Goal: Information Seeking & Learning: Learn about a topic

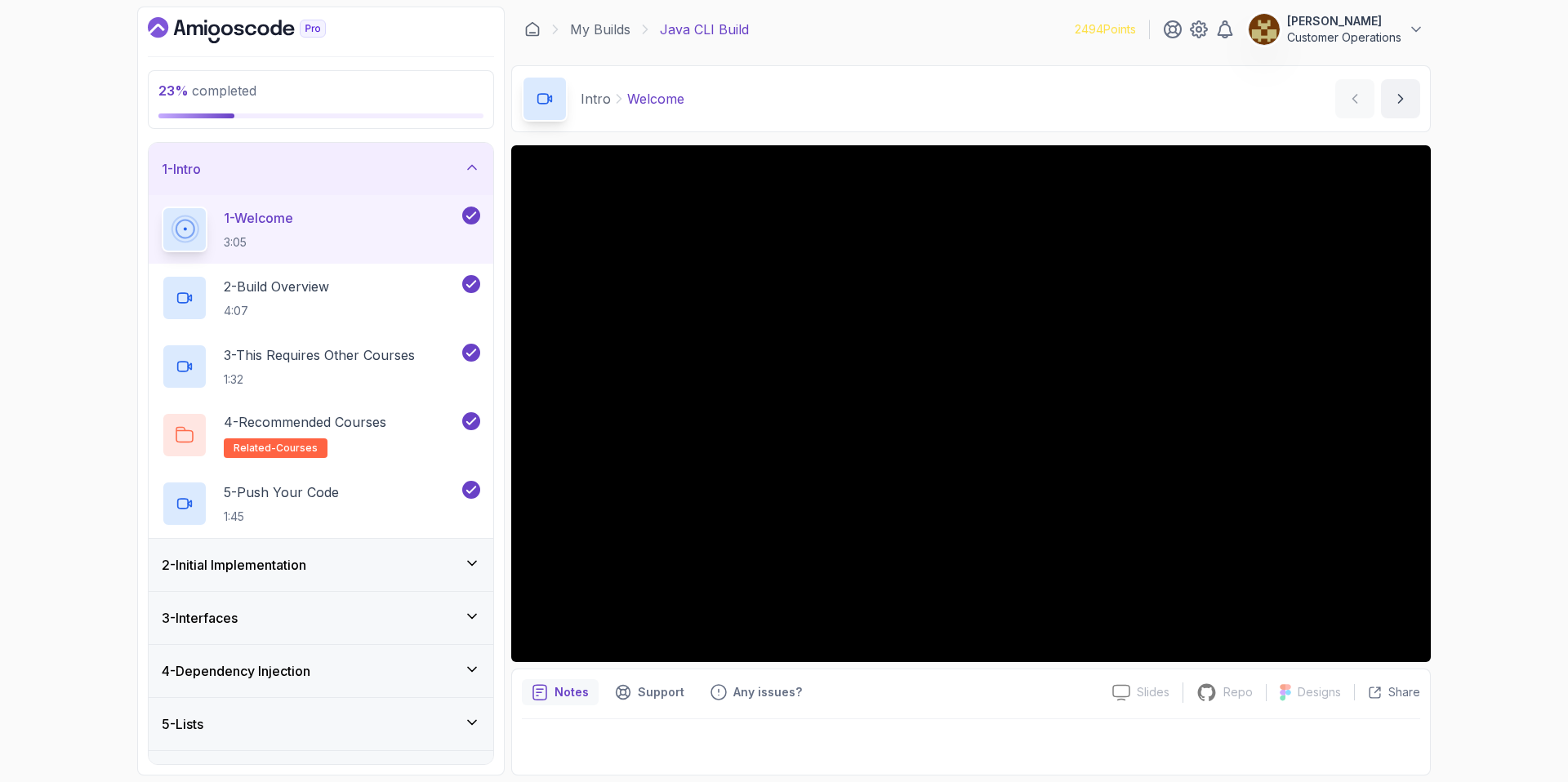
click at [211, 161] on div "1 - Intro" at bounding box center [320, 169] width 319 height 20
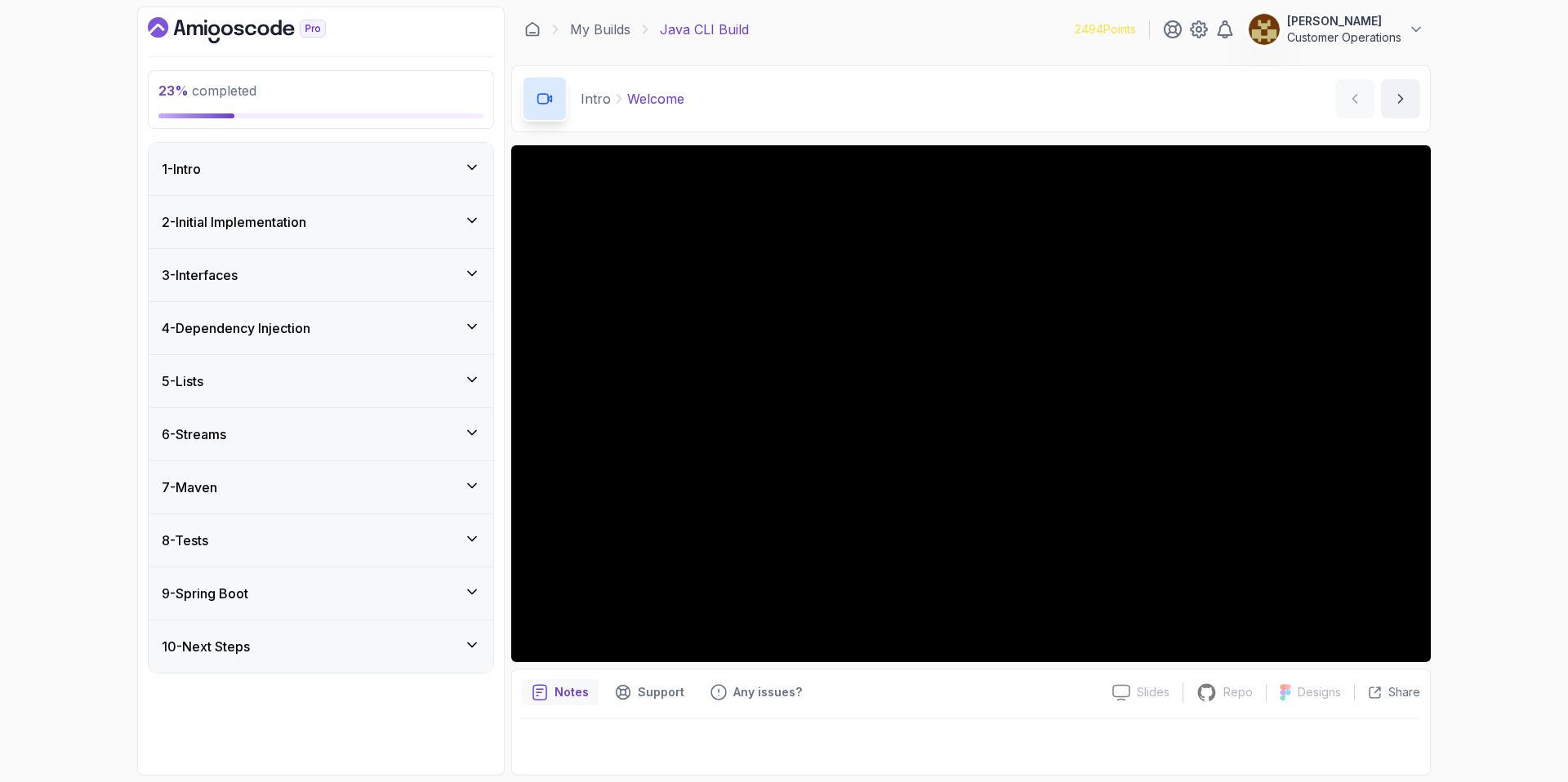
click at [243, 291] on div "3 - Interfaces" at bounding box center [321, 275] width 345 height 52
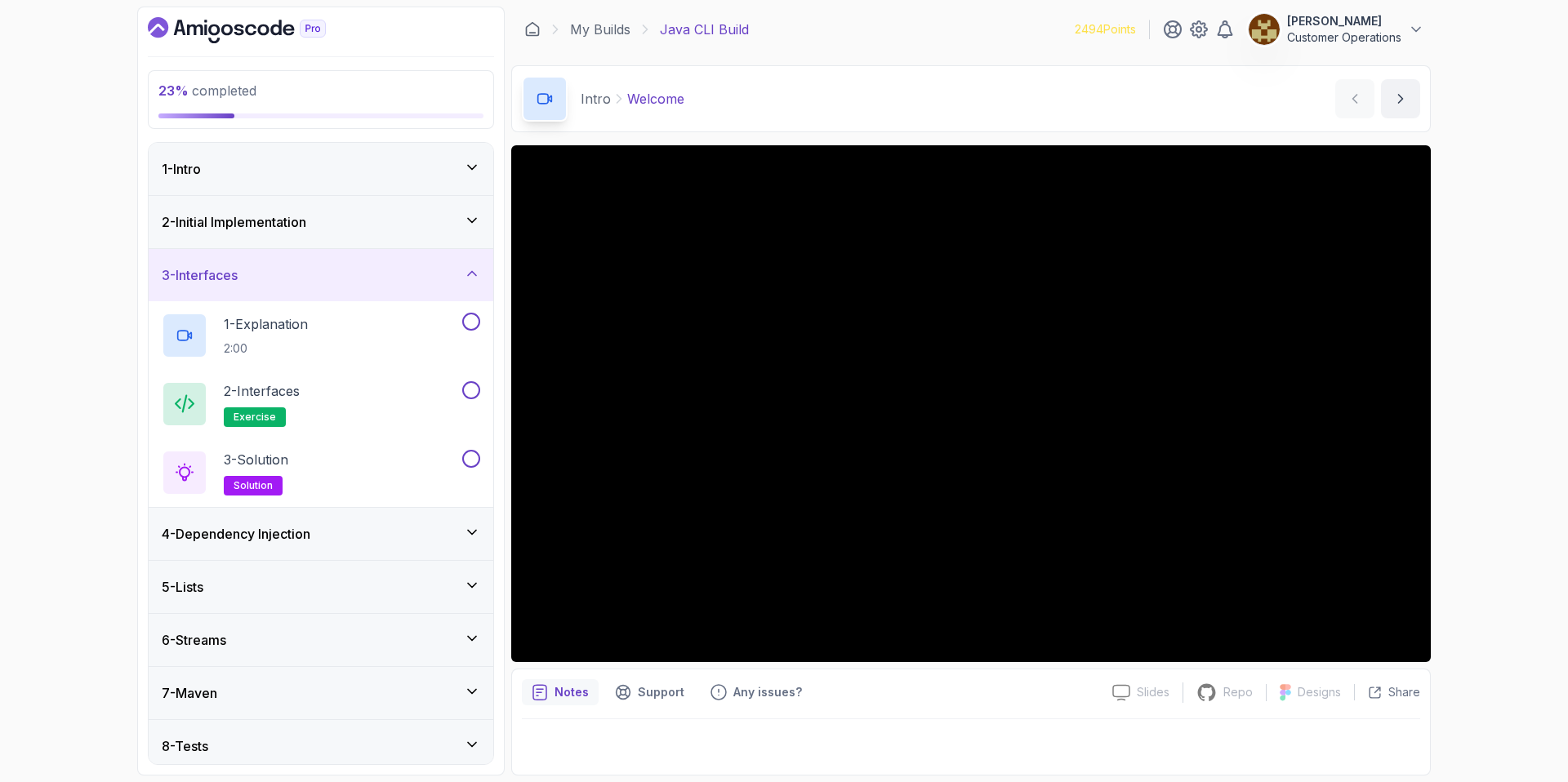
click at [238, 280] on h3 "3 - Interfaces" at bounding box center [199, 275] width 76 height 20
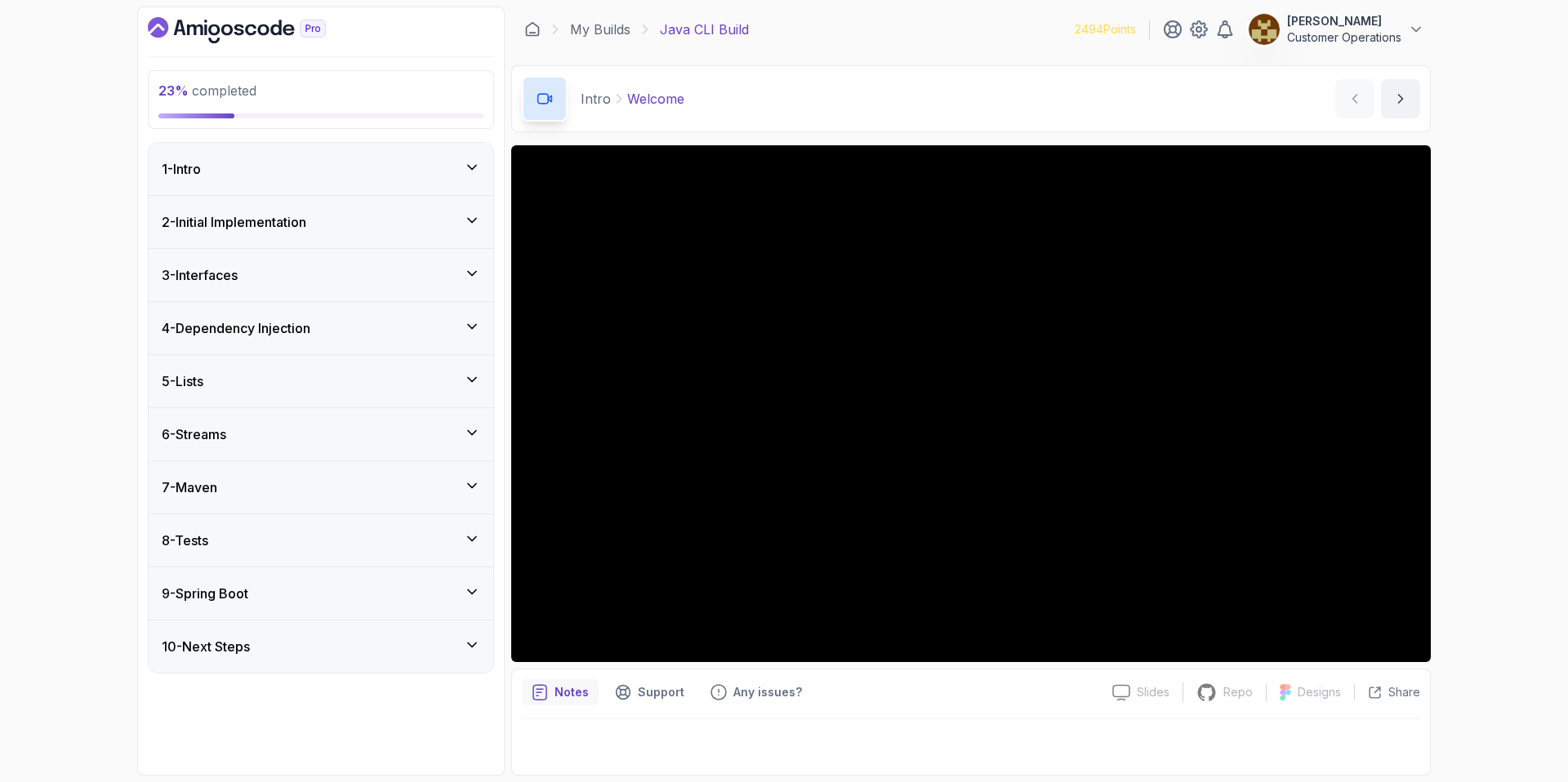
click at [258, 222] on h3 "2 - Initial Implementation" at bounding box center [234, 222] width 145 height 20
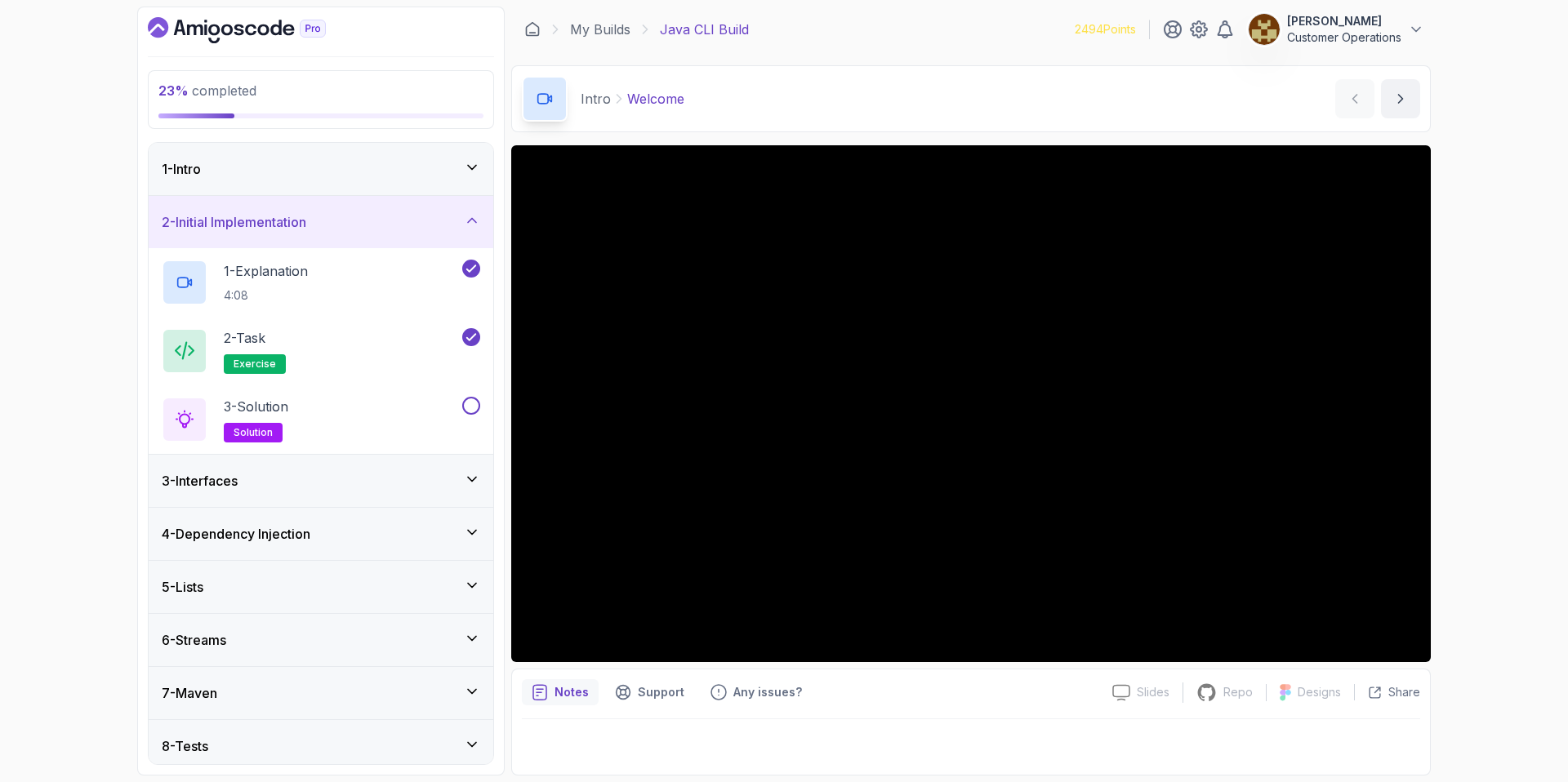
click at [277, 475] on div "3 - Interfaces" at bounding box center [320, 481] width 319 height 20
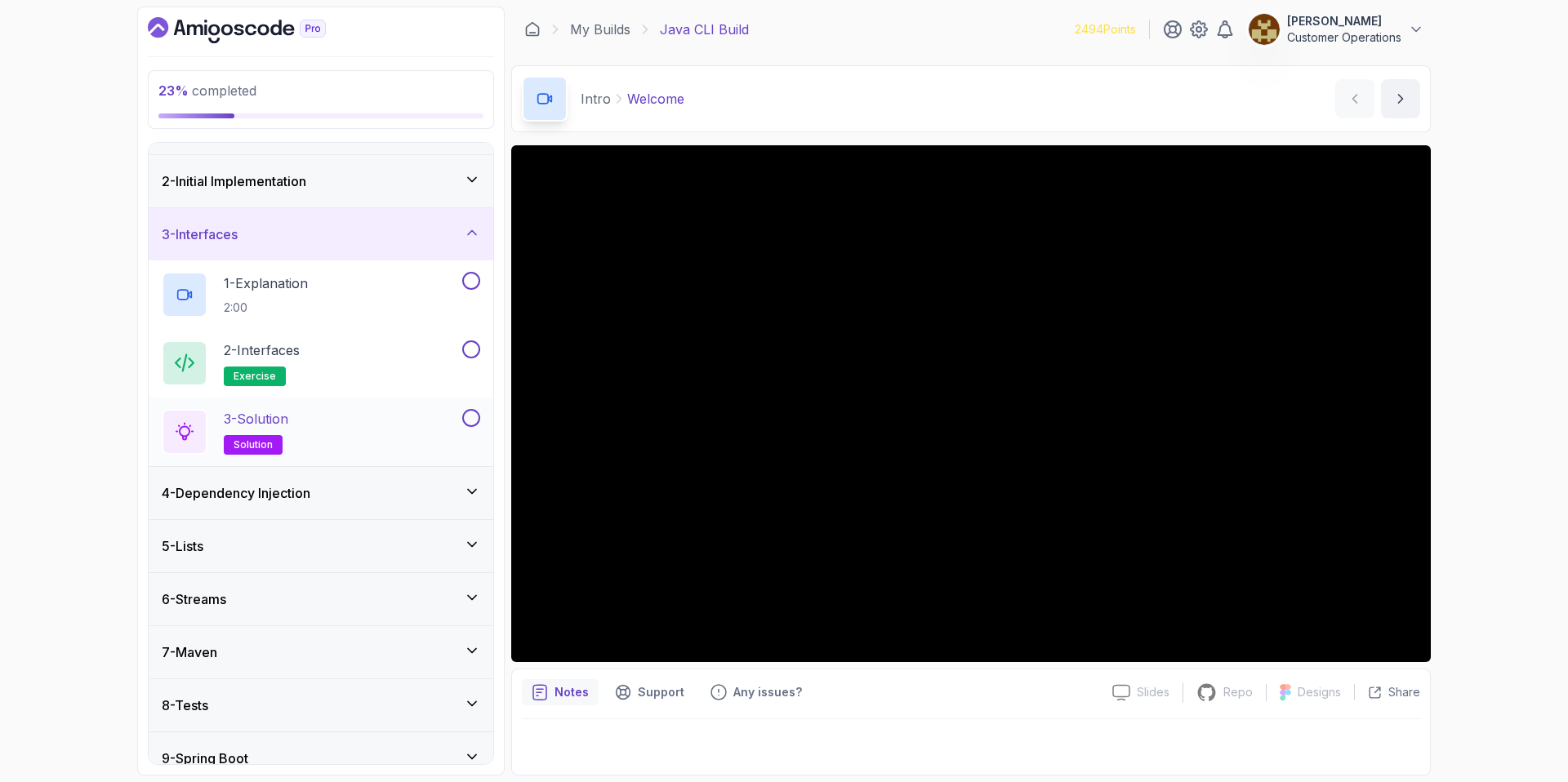
scroll to position [114, 0]
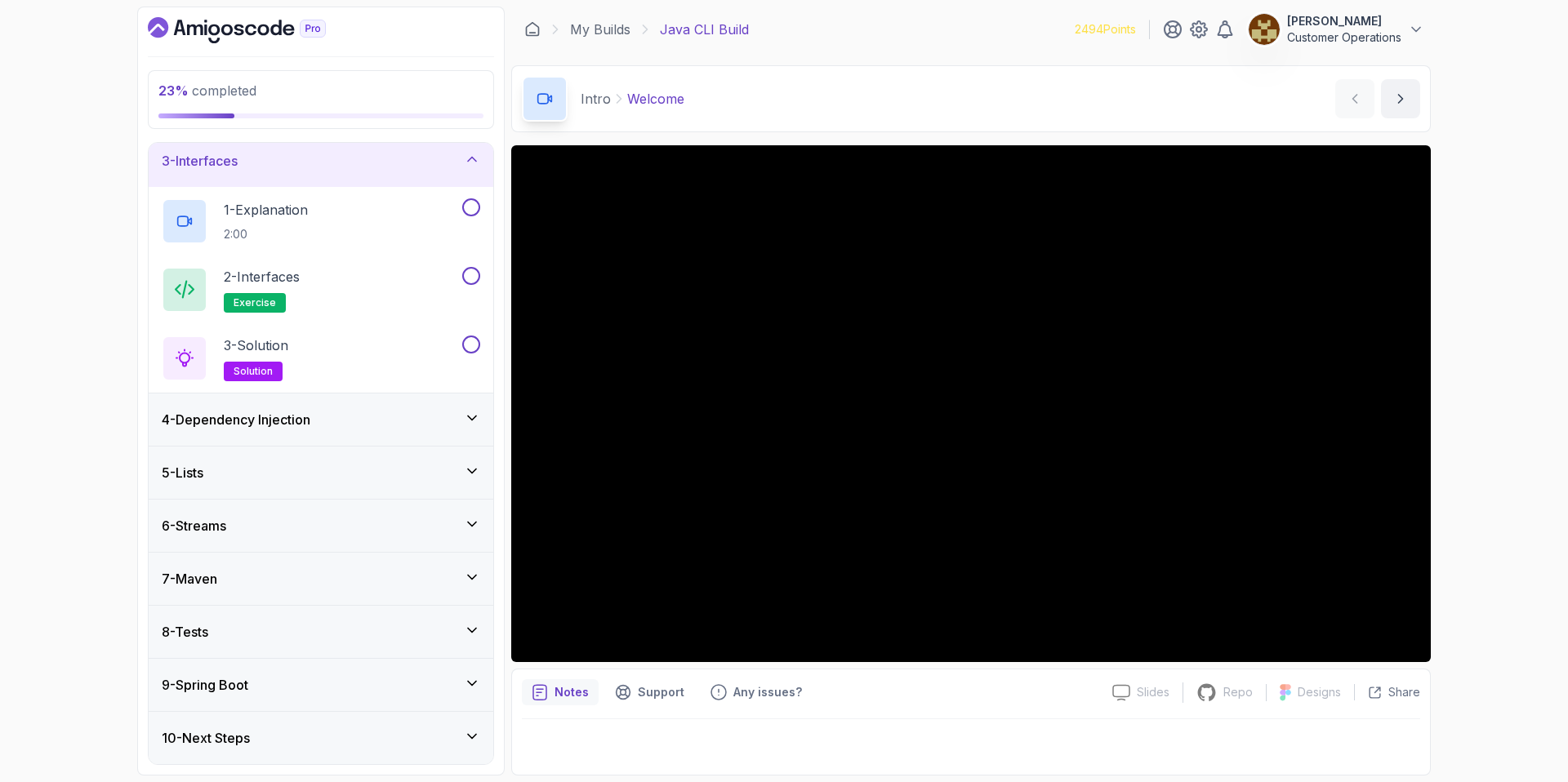
click at [266, 417] on h3 "4 - Dependency Injection" at bounding box center [236, 420] width 149 height 20
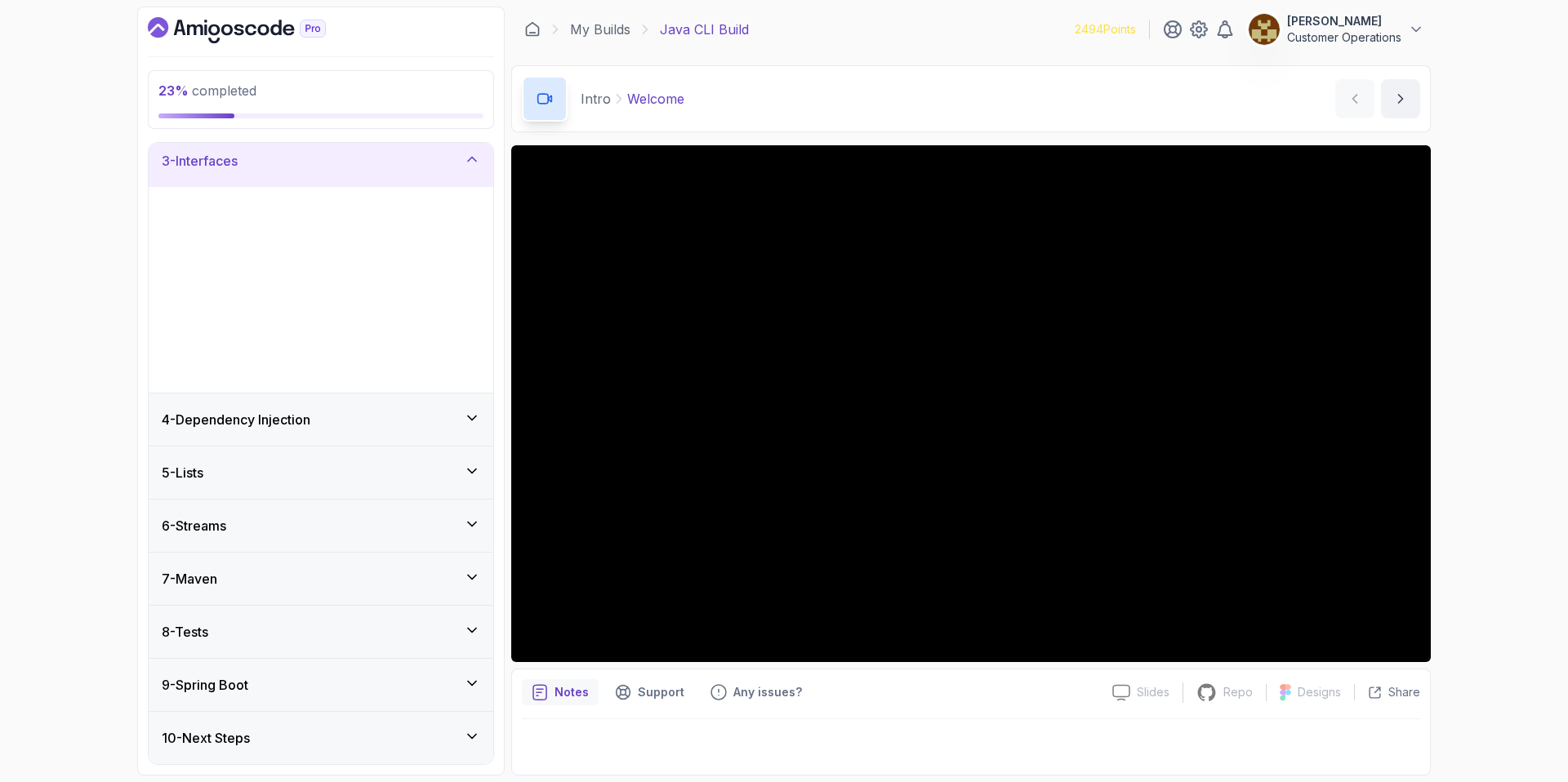
scroll to position [0, 0]
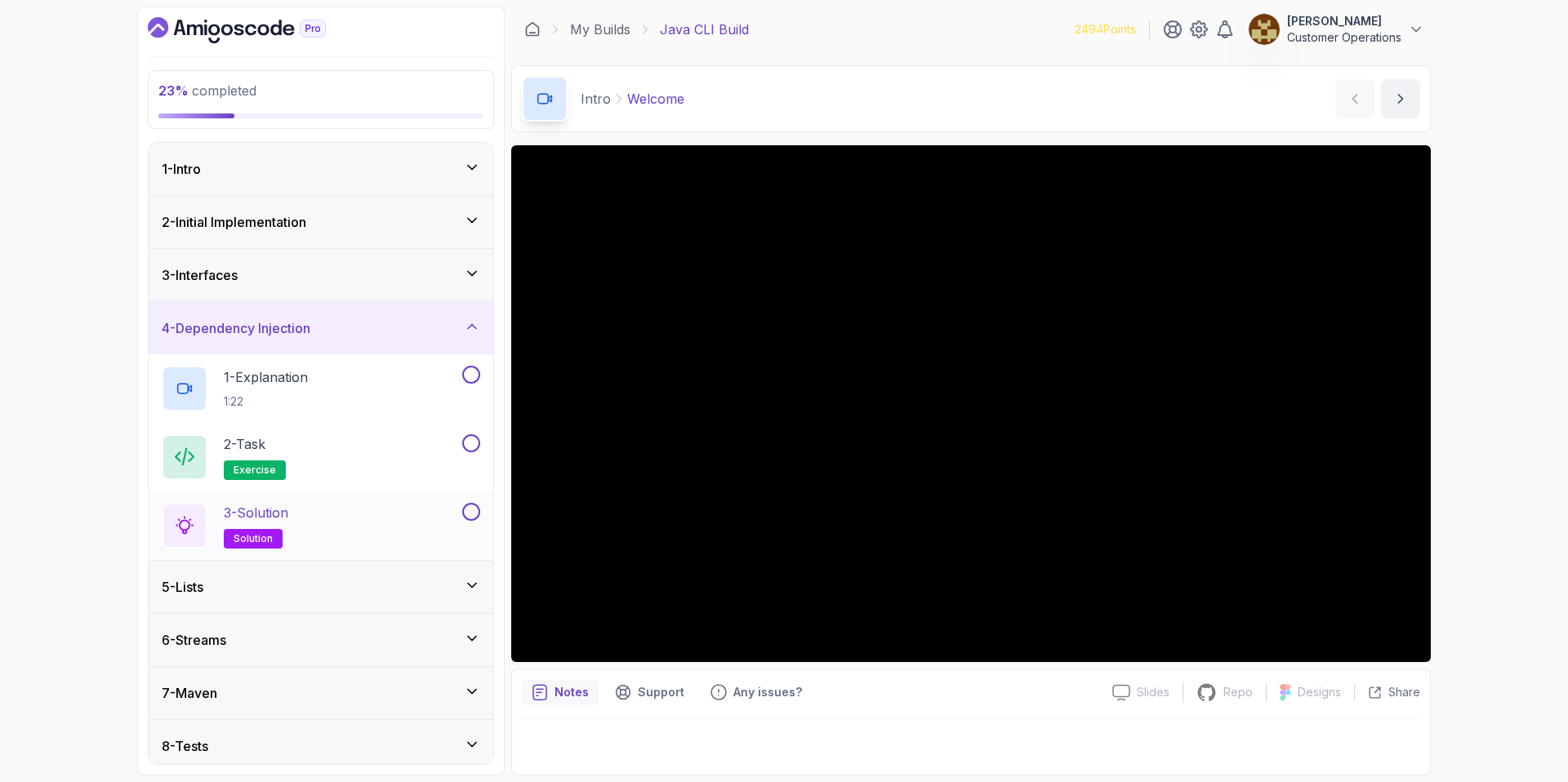
click at [320, 525] on div "3 - Solution solution" at bounding box center [310, 526] width 297 height 46
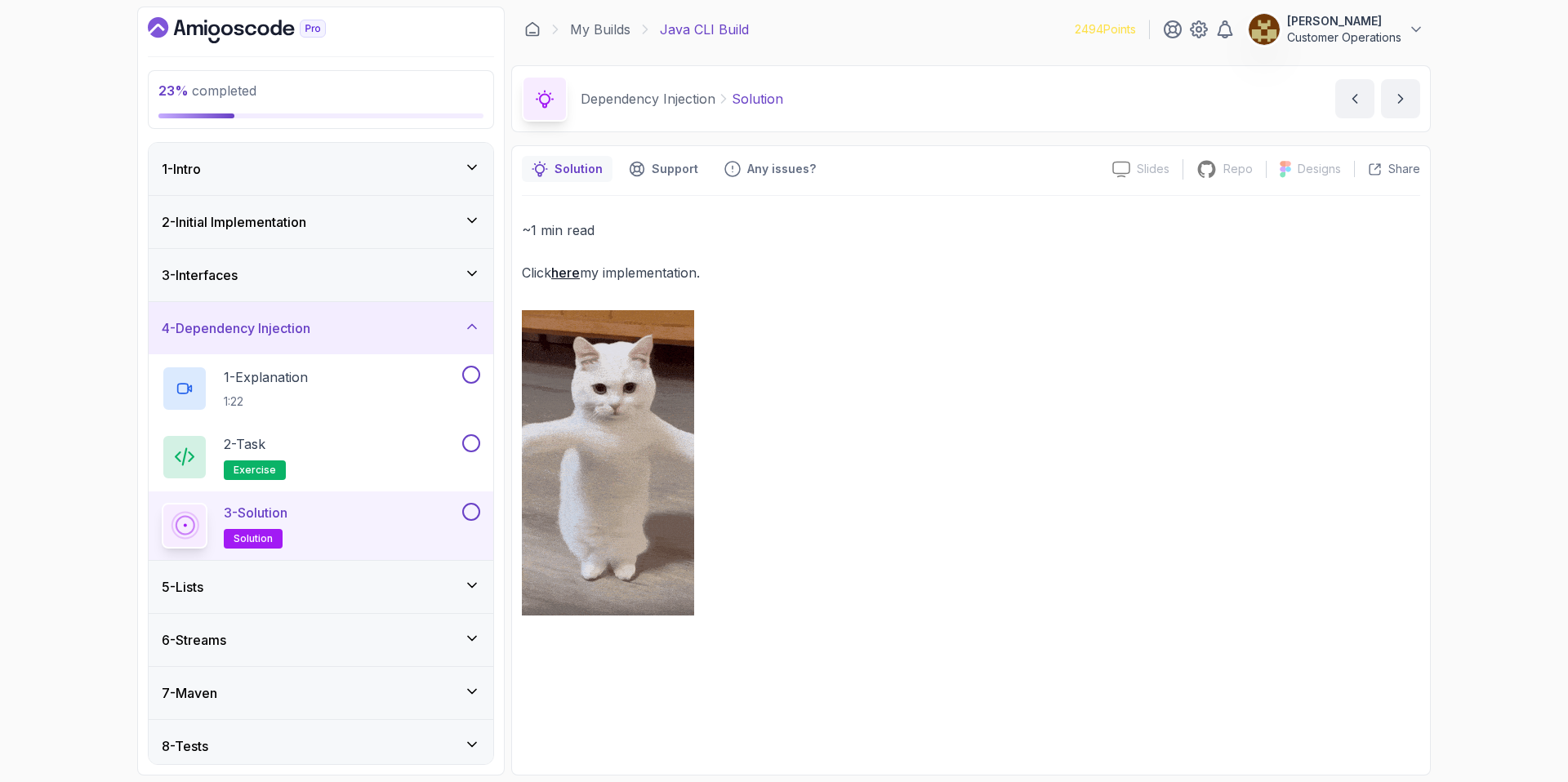
click at [574, 273] on link "here" at bounding box center [565, 273] width 28 height 17
